Goal: Task Accomplishment & Management: Use online tool/utility

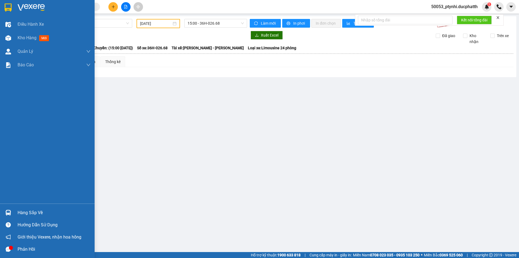
click at [21, 212] on div "Hàng sắp về" at bounding box center [54, 212] width 73 height 8
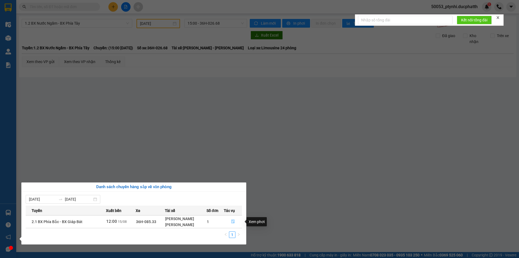
click at [230, 222] on button "button" at bounding box center [233, 221] width 18 height 9
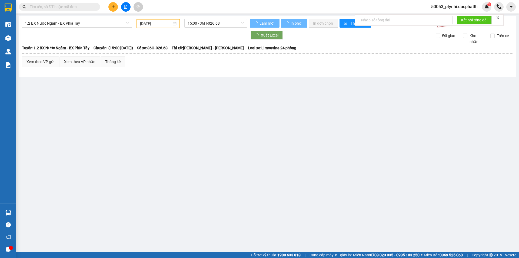
type input "15/08/2025"
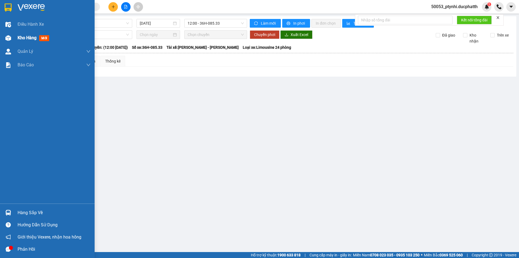
click at [26, 37] on span "Kho hàng" at bounding box center [27, 37] width 19 height 5
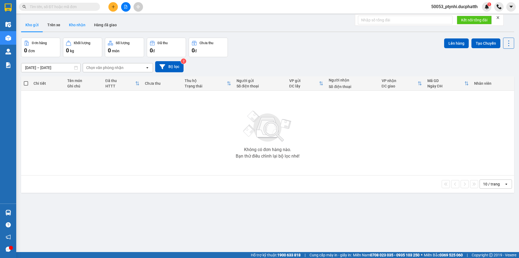
click at [78, 27] on button "Kho nhận" at bounding box center [77, 24] width 25 height 13
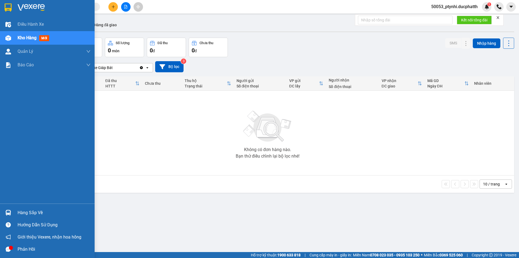
click at [6, 209] on div at bounding box center [8, 212] width 9 height 9
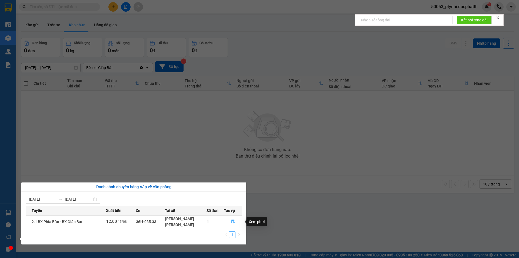
click at [234, 220] on icon "file-done" at bounding box center [233, 221] width 4 height 4
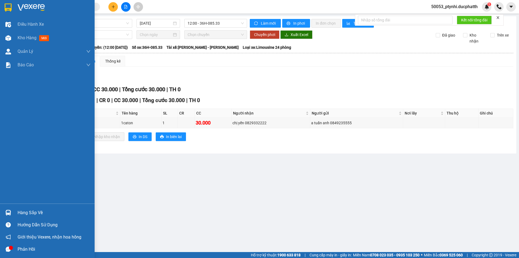
click at [14, 38] on div "Kho hàng mới" at bounding box center [47, 38] width 95 height 14
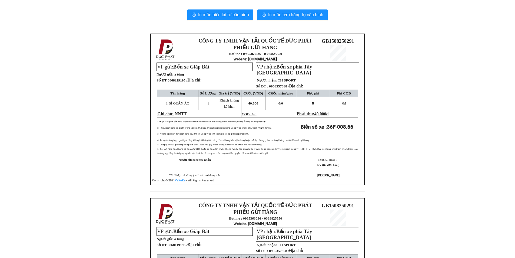
click at [235, 9] on div "In mẫu biên lai tự cấu hình In mẫu tem hàng tự cấu hình CÔNG TY TNHH VẬN TẢI QU…" at bounding box center [257, 186] width 509 height 366
click at [233, 14] on span "In mẫu biên lai tự cấu hình" at bounding box center [223, 14] width 51 height 7
